Goal: Task Accomplishment & Management: Manage account settings

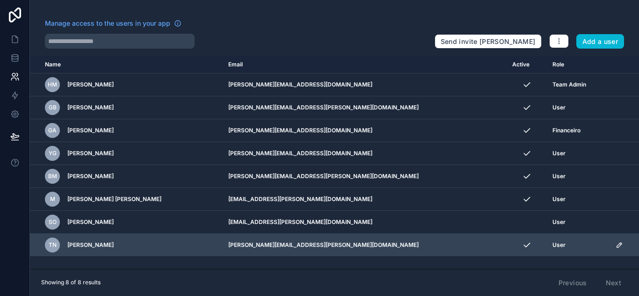
click at [616, 245] on icon "scrollable content" at bounding box center [619, 244] width 7 height 7
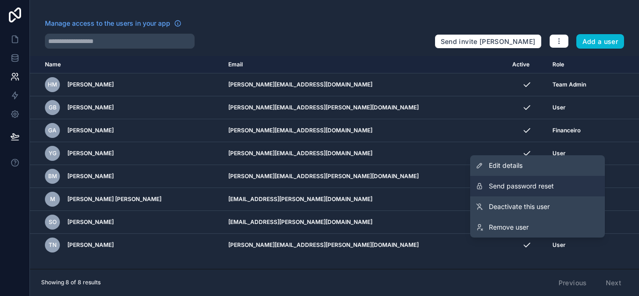
click at [519, 184] on span "Send password reset" at bounding box center [521, 186] width 65 height 9
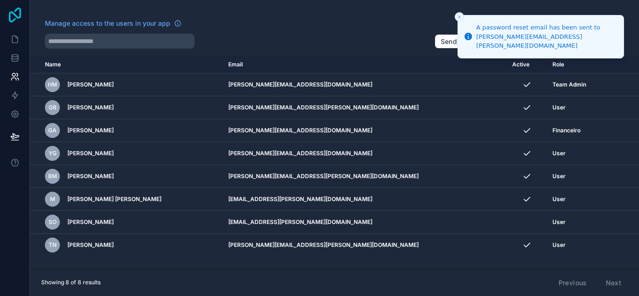
click at [13, 21] on icon at bounding box center [15, 14] width 12 height 15
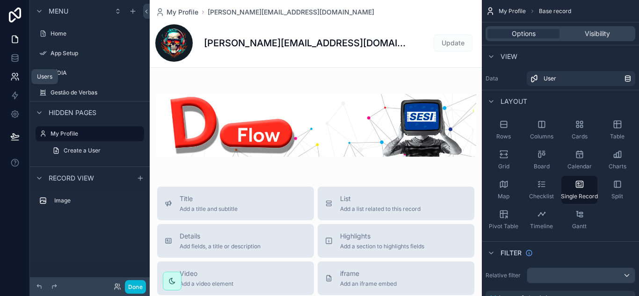
click at [20, 79] on link at bounding box center [14, 76] width 29 height 19
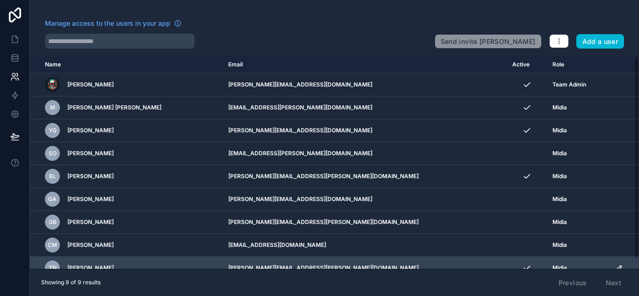
click at [616, 268] on icon "scrollable content" at bounding box center [619, 267] width 7 height 7
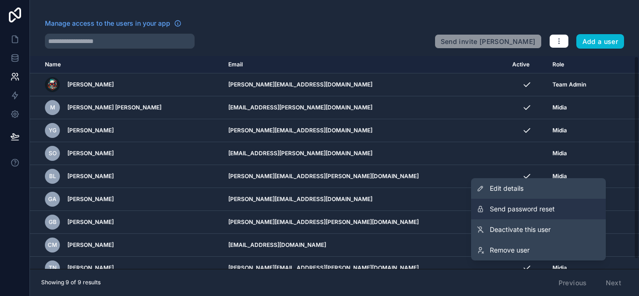
click at [543, 209] on span "Send password reset" at bounding box center [522, 209] width 65 height 9
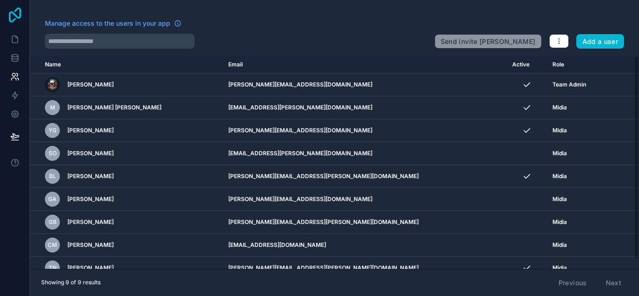
click at [15, 17] on icon at bounding box center [15, 14] width 19 height 15
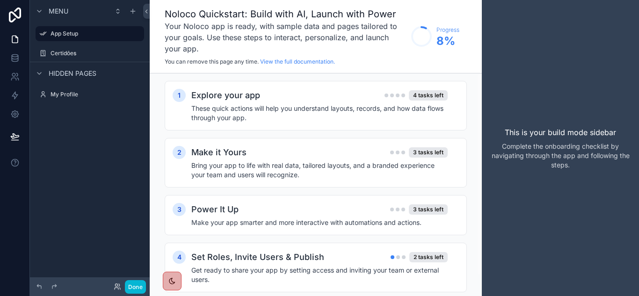
click at [59, 156] on div "Menu App Setup Certidões Hidden pages My Profile" at bounding box center [90, 142] width 120 height 285
click at [11, 83] on link at bounding box center [14, 76] width 29 height 19
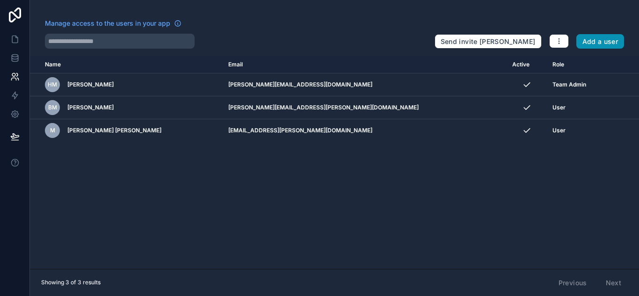
click at [599, 42] on button "Add a user" at bounding box center [601, 41] width 48 height 15
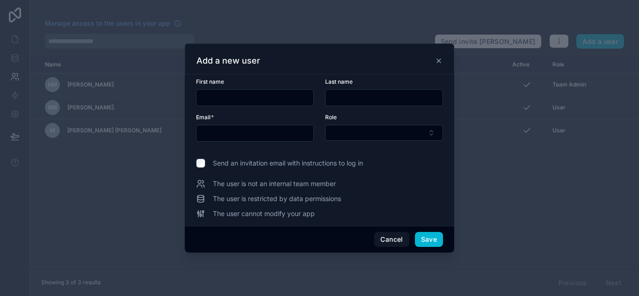
click at [281, 93] on input "text" at bounding box center [255, 97] width 117 height 13
type input "*******"
click at [354, 95] on input "text" at bounding box center [384, 97] width 117 height 13
type input "******"
click at [253, 133] on input "text" at bounding box center [255, 133] width 117 height 13
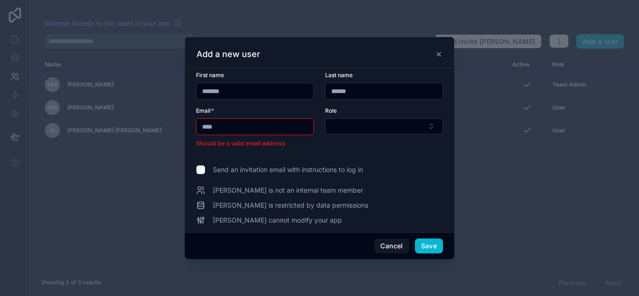
type input "**********"
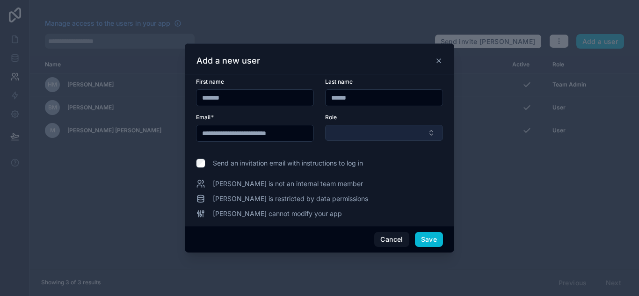
click at [355, 134] on button "Select Button" at bounding box center [384, 133] width 118 height 16
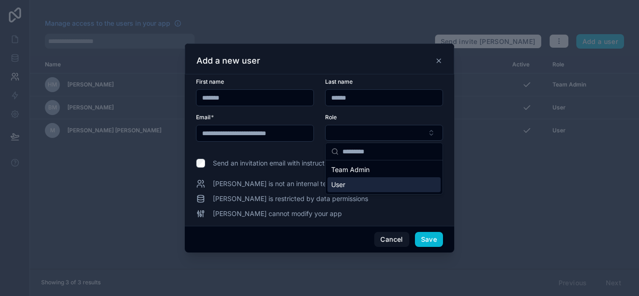
click at [362, 186] on div "User" at bounding box center [384, 184] width 113 height 15
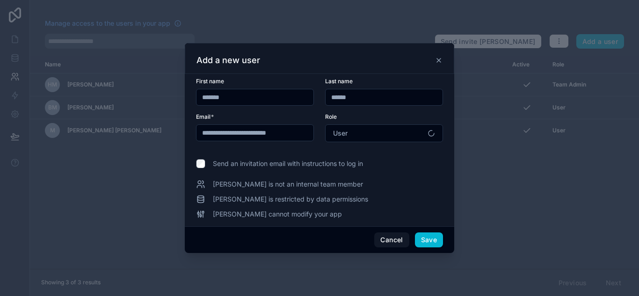
click at [265, 167] on span "Send an invitation email with instructions to log in" at bounding box center [288, 163] width 150 height 9
click at [427, 236] on button "Save" at bounding box center [429, 240] width 28 height 15
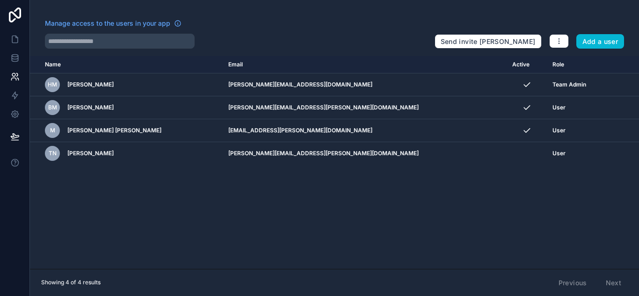
click at [135, 216] on div "Name Email Active Role userTable.email HM Henrique Martins henrique.martins@dan…" at bounding box center [334, 162] width 609 height 213
click at [20, 134] on button at bounding box center [15, 137] width 21 height 26
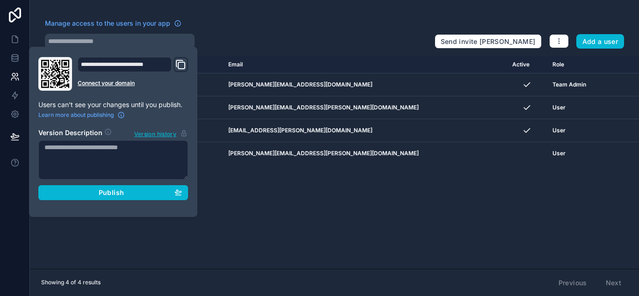
click at [184, 66] on icon "Domain and Custom Link" at bounding box center [180, 64] width 11 height 11
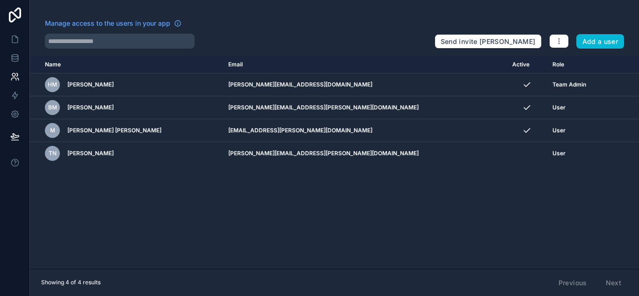
click at [102, 240] on div "Name Email Active Role userTable.email HM Henrique Martins henrique.martins@dan…" at bounding box center [334, 162] width 609 height 213
click at [12, 15] on icon at bounding box center [15, 14] width 19 height 15
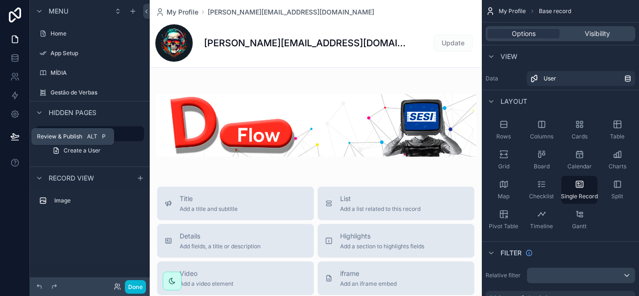
click at [17, 140] on icon at bounding box center [14, 140] width 7 height 0
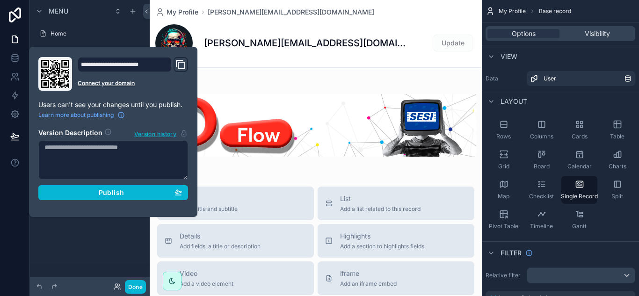
click at [182, 64] on icon "Domain and Custom Link" at bounding box center [180, 64] width 11 height 11
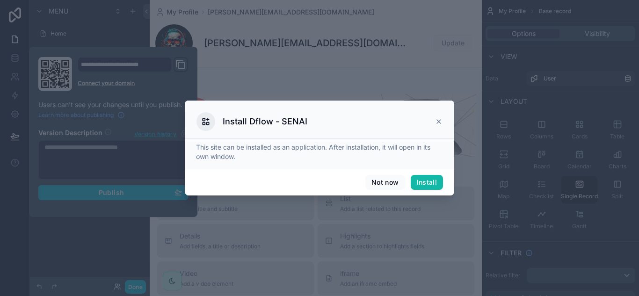
click at [19, 12] on div at bounding box center [319, 148] width 639 height 296
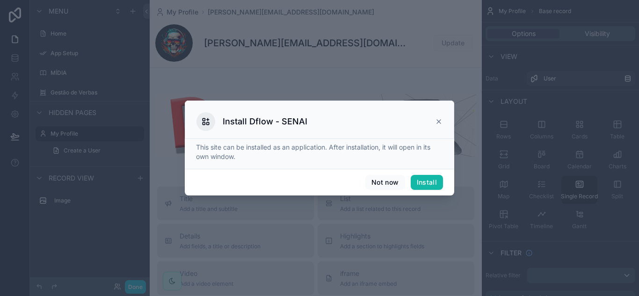
click at [19, 12] on div at bounding box center [319, 148] width 639 height 296
click at [441, 123] on icon at bounding box center [438, 121] width 7 height 7
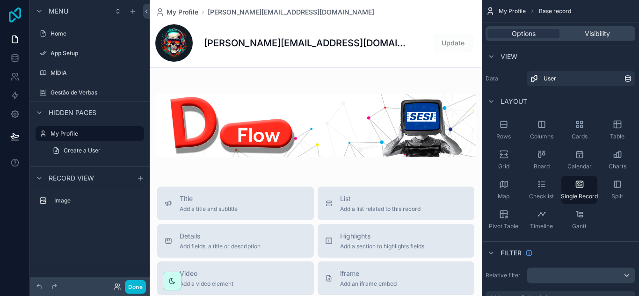
click at [9, 12] on icon at bounding box center [15, 14] width 19 height 15
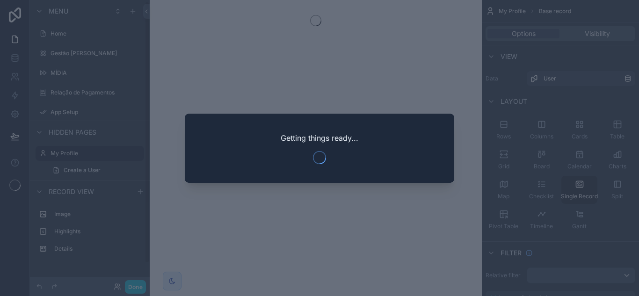
scroll to position [2, 0]
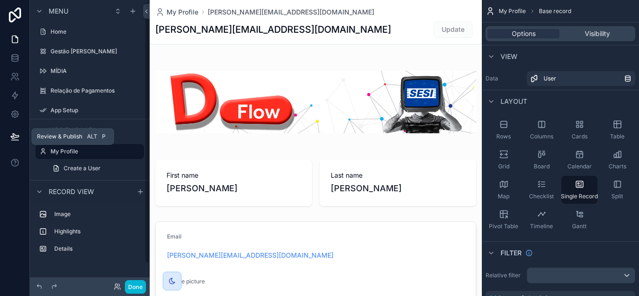
click at [17, 136] on icon at bounding box center [14, 136] width 9 height 9
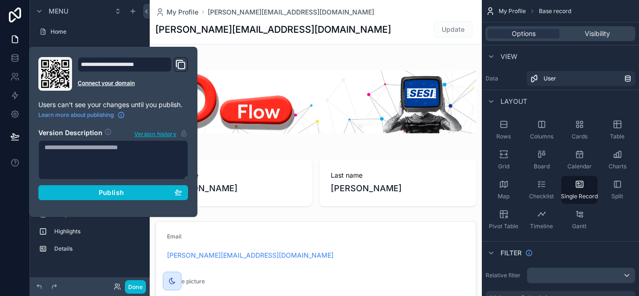
click at [185, 64] on icon "Domain and Custom Link" at bounding box center [181, 65] width 7 height 7
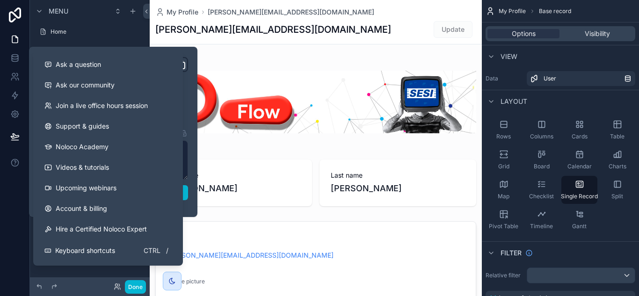
click at [13, 179] on div at bounding box center [15, 148] width 30 height 296
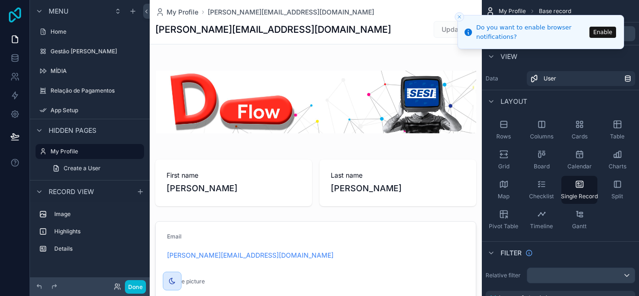
click at [11, 18] on icon at bounding box center [15, 14] width 19 height 15
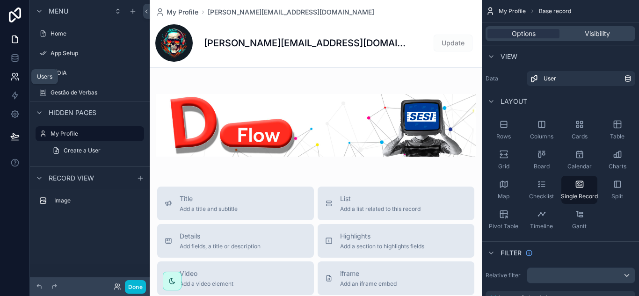
click at [13, 76] on icon at bounding box center [14, 76] width 9 height 9
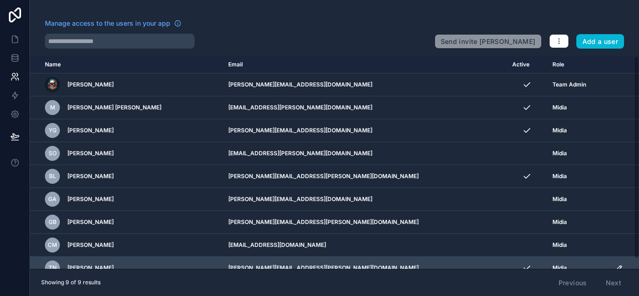
click at [507, 262] on td "scrollable content" at bounding box center [527, 268] width 40 height 23
click at [616, 268] on icon "scrollable content" at bounding box center [619, 267] width 7 height 7
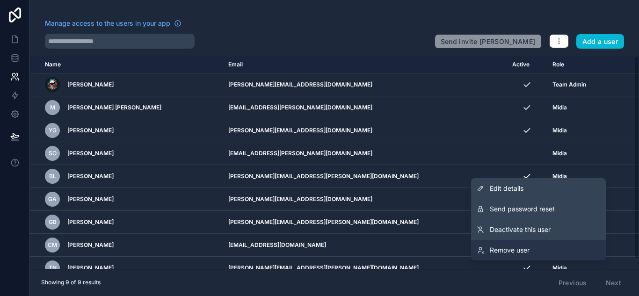
click at [518, 252] on span "Remove user" at bounding box center [510, 250] width 40 height 9
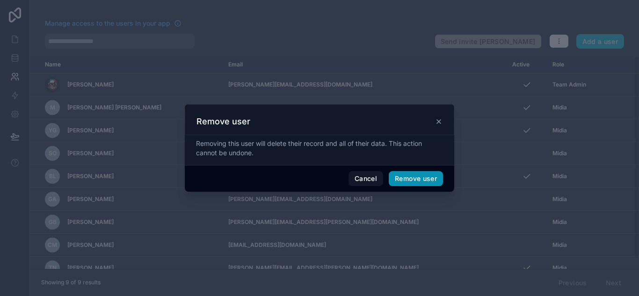
click at [400, 179] on button "Remove user" at bounding box center [416, 178] width 54 height 15
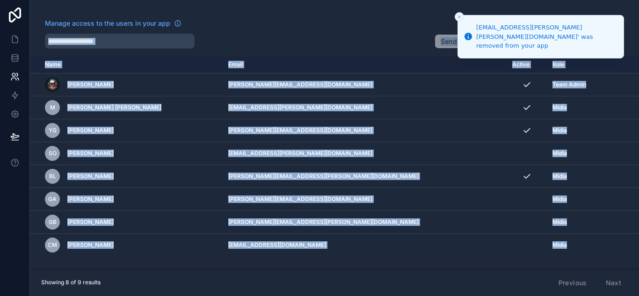
click at [428, 50] on div "Manage access to the users in your app Send invite reminders Add a user Name Em…" at bounding box center [334, 148] width 609 height 296
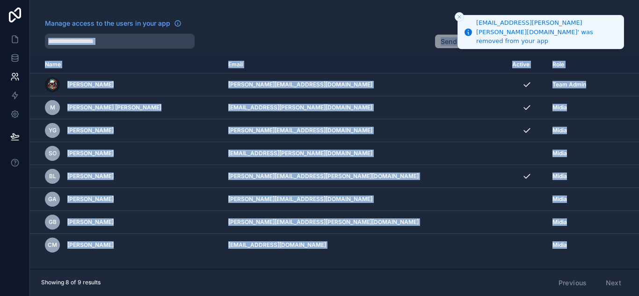
click at [464, 15] on button "Close toast" at bounding box center [459, 16] width 9 height 9
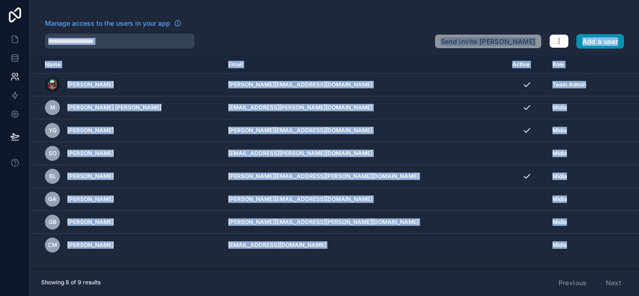
click at [592, 44] on button "Add a user" at bounding box center [601, 41] width 48 height 15
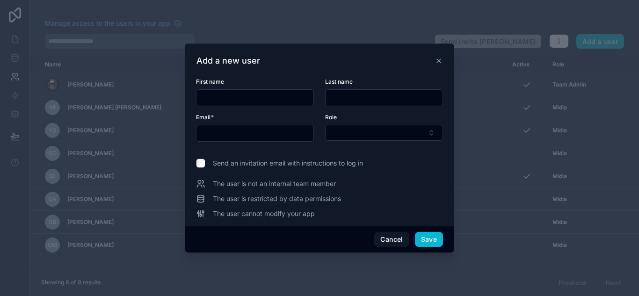
click at [240, 100] on input "text" at bounding box center [255, 97] width 117 height 13
type input "*******"
click at [340, 97] on input "text" at bounding box center [384, 97] width 117 height 13
type input "******"
click at [263, 136] on input "text" at bounding box center [255, 133] width 117 height 13
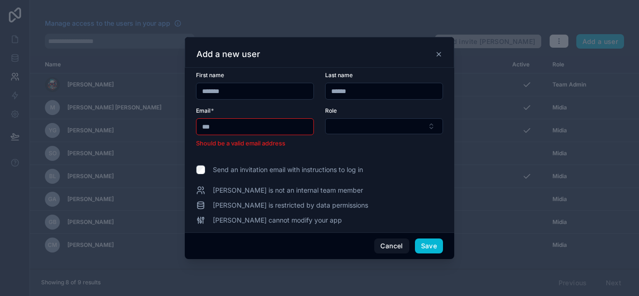
type input "**********"
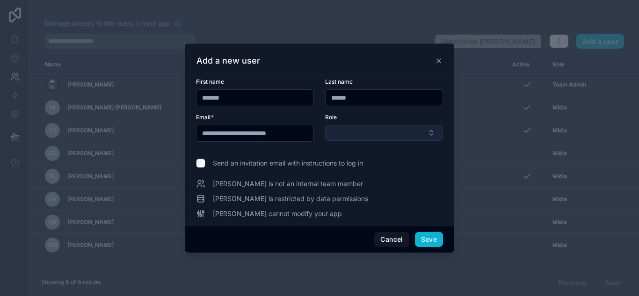
click at [362, 126] on button "Select Button" at bounding box center [384, 133] width 118 height 16
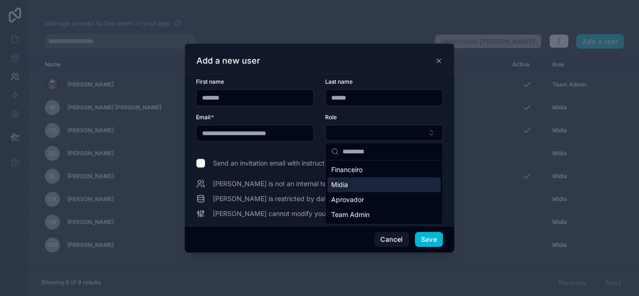
click at [362, 185] on div "Midia" at bounding box center [384, 184] width 113 height 15
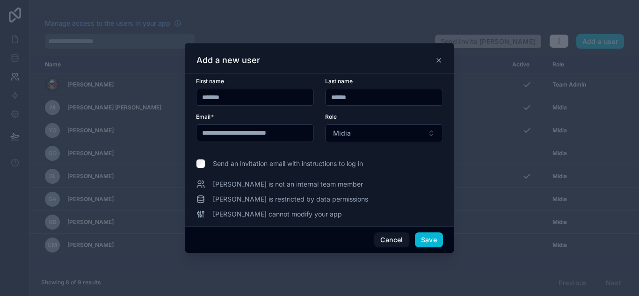
click at [248, 165] on span "Send an invitation email with instructions to log in" at bounding box center [288, 163] width 150 height 9
click at [427, 239] on button "Save" at bounding box center [429, 240] width 28 height 15
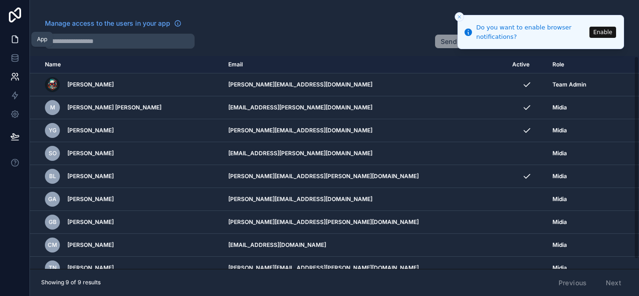
click at [17, 46] on link at bounding box center [14, 39] width 29 height 19
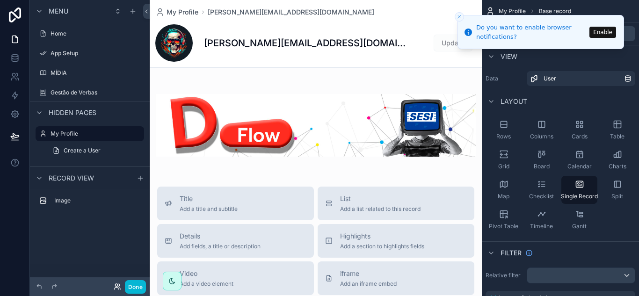
click at [118, 283] on div "Done" at bounding box center [127, 287] width 37 height 14
click at [118, 287] on icon at bounding box center [117, 286] width 7 height 7
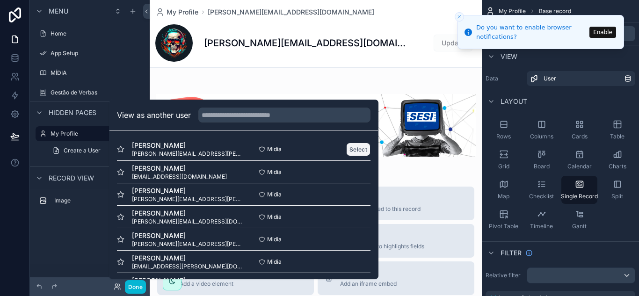
click at [349, 150] on button "Select" at bounding box center [358, 150] width 24 height 14
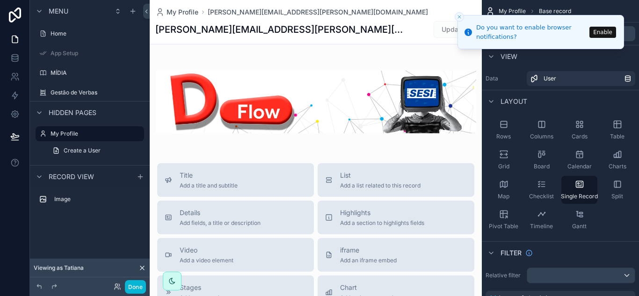
click at [462, 15] on icon "Close toast" at bounding box center [460, 17] width 6 height 6
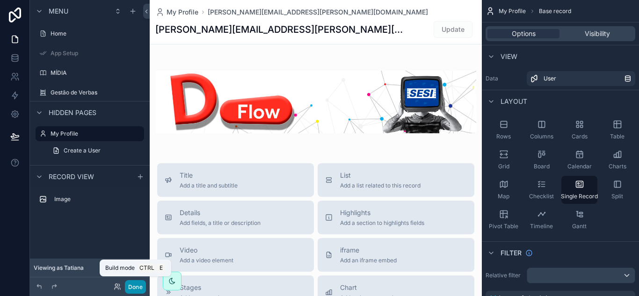
click at [132, 289] on button "Done" at bounding box center [135, 287] width 21 height 14
